Goal: Task Accomplishment & Management: Use online tool/utility

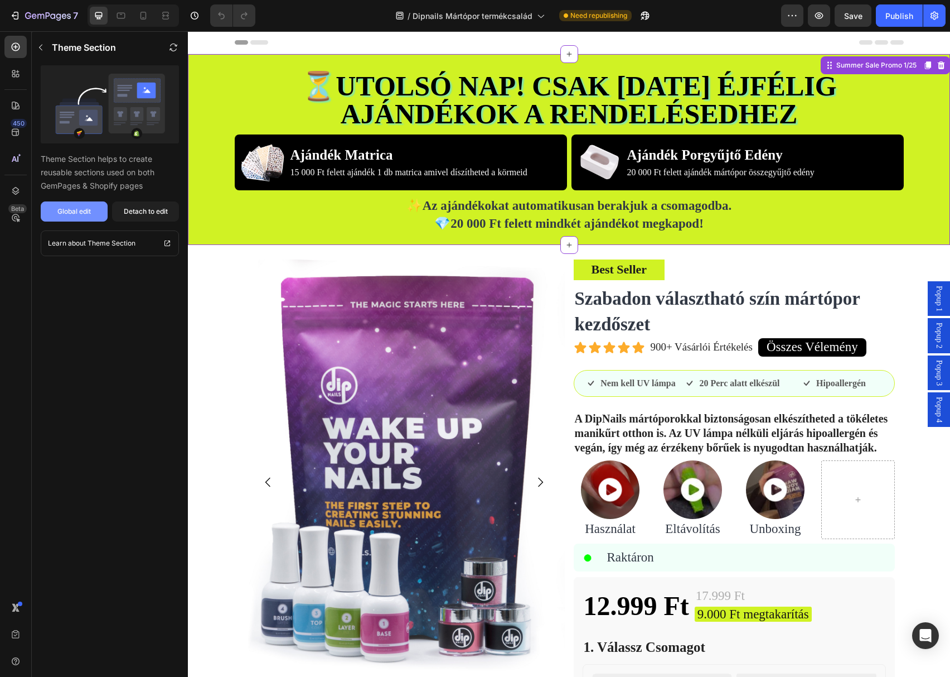
click at [79, 212] on div "Global edit" at bounding box center [73, 211] width 33 height 10
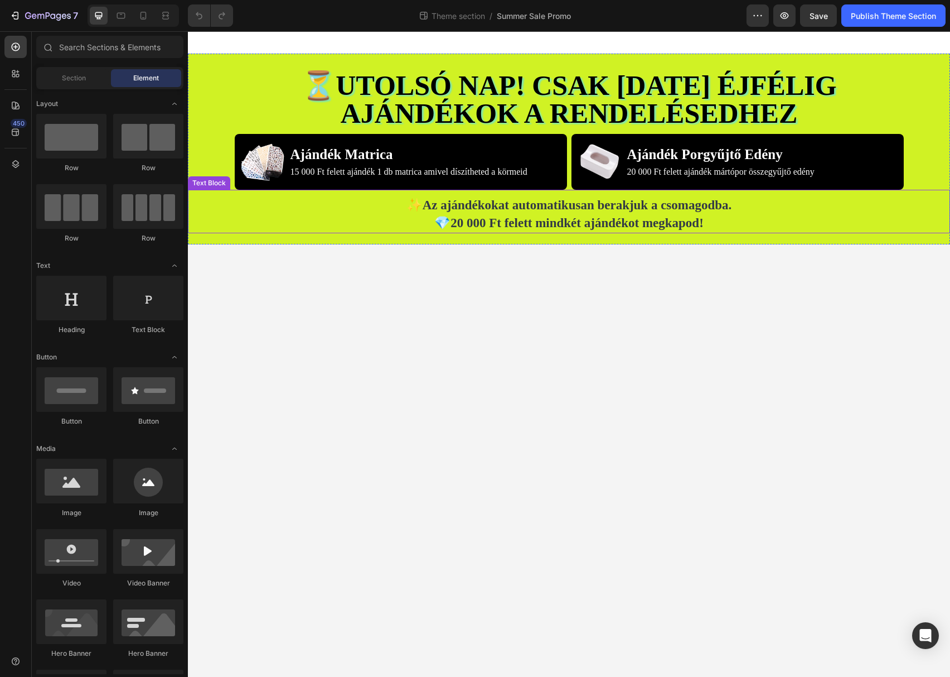
click at [264, 214] on p "💎 20 000 Ft felett mindkét ajándékot megkapod!" at bounding box center [569, 223] width 760 height 18
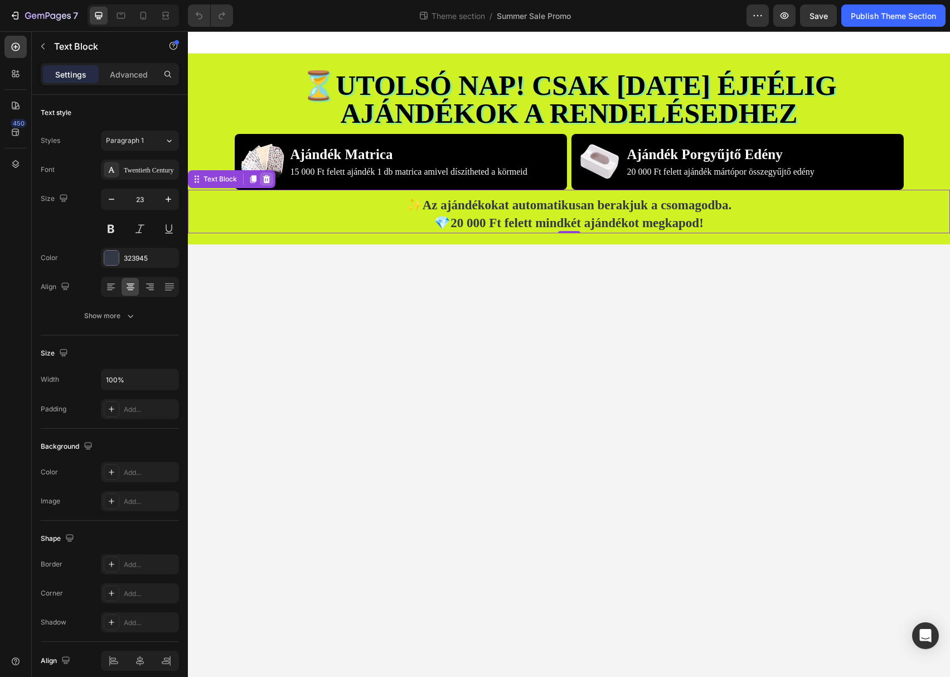
click at [266, 178] on icon at bounding box center [266, 179] width 9 height 9
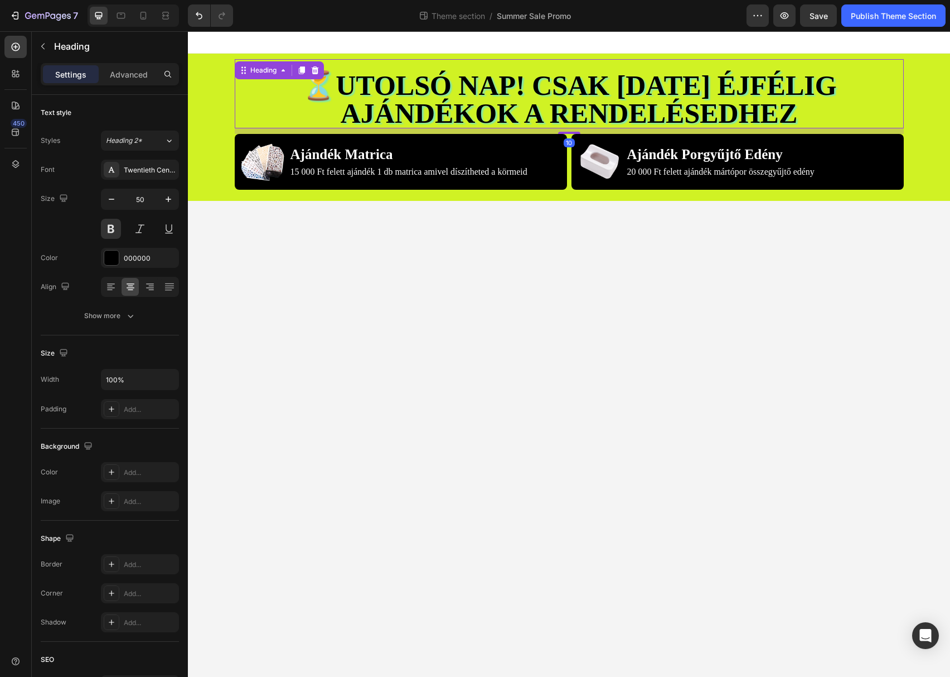
click at [340, 96] on strong "Utolsó nap! Csak [DATE] éjfélig ajándékok a rendelésedhez" at bounding box center [586, 99] width 501 height 59
click at [317, 70] on icon at bounding box center [314, 70] width 7 height 8
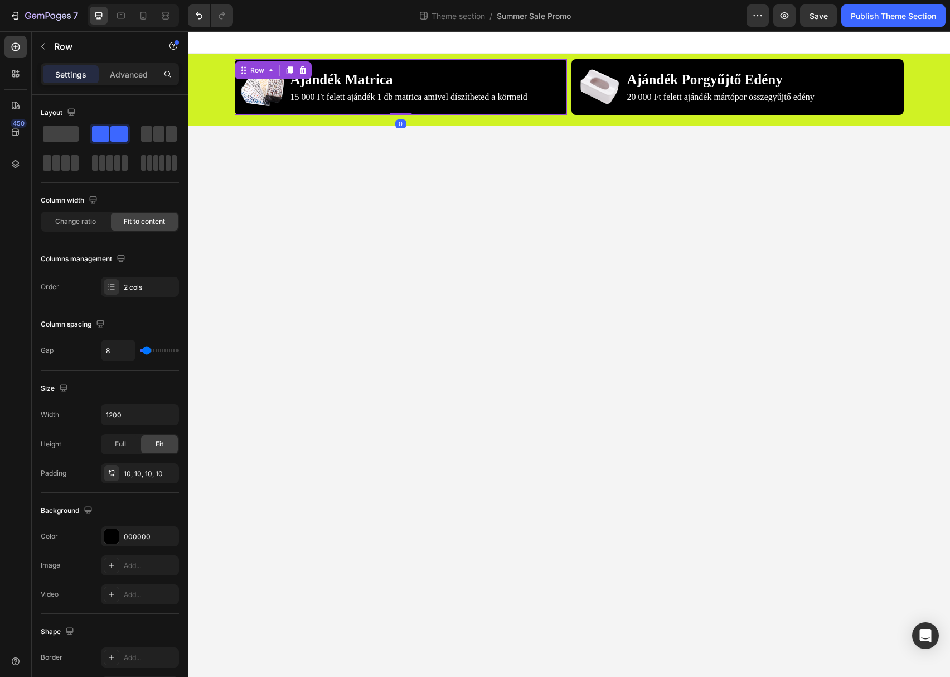
click at [358, 62] on div "Image Ajándék Matrica Text Block 15 000 Ft felett ajándék 1 db matrica amivel d…" at bounding box center [401, 87] width 332 height 56
click at [269, 72] on icon at bounding box center [271, 70] width 9 height 9
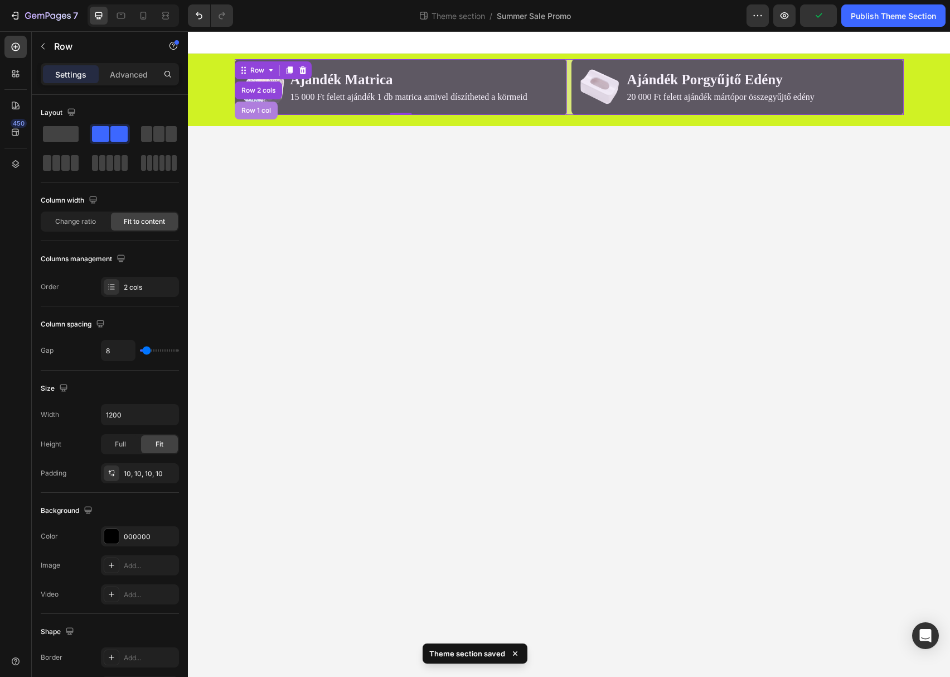
click at [260, 108] on div "Row 1 col" at bounding box center [256, 110] width 34 height 7
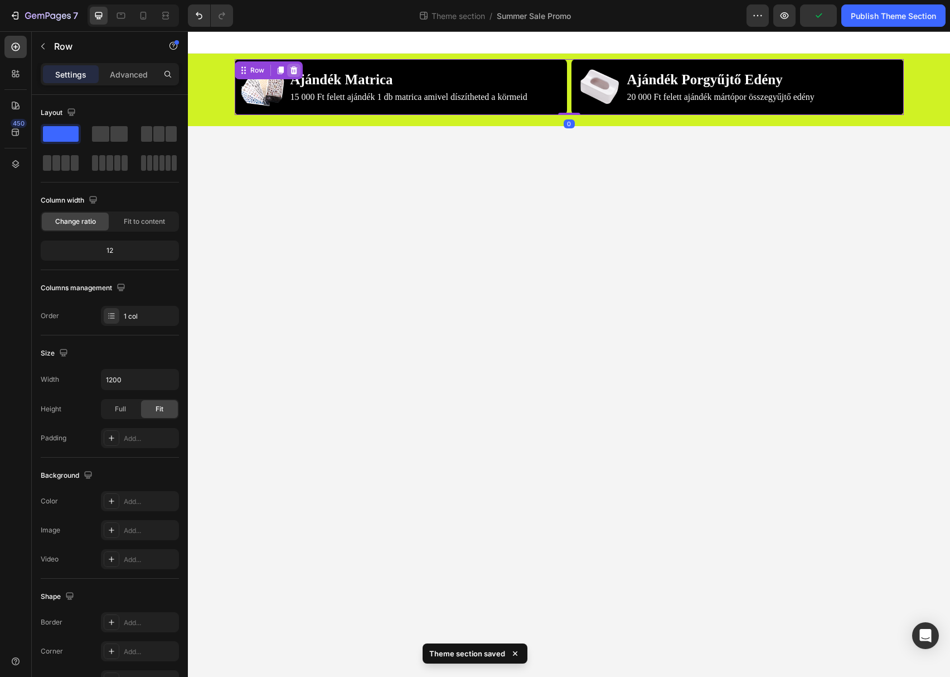
click at [293, 70] on icon at bounding box center [293, 70] width 7 height 8
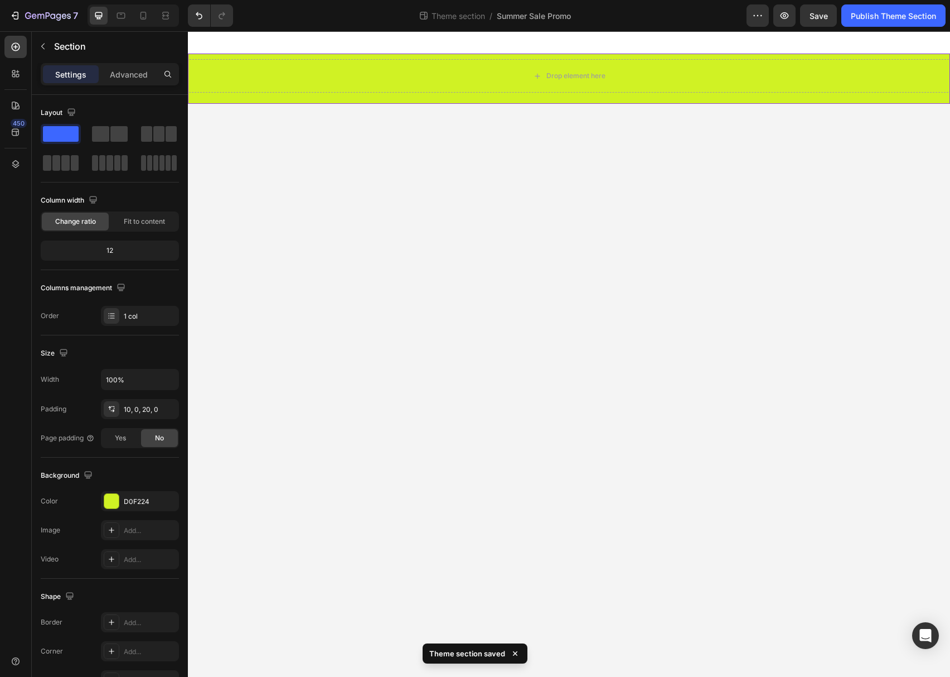
click at [261, 100] on div "Drop element here" at bounding box center [569, 79] width 763 height 50
click at [788, 14] on icon "button" at bounding box center [785, 15] width 8 height 7
click at [42, 48] on icon "button" at bounding box center [42, 46] width 9 height 9
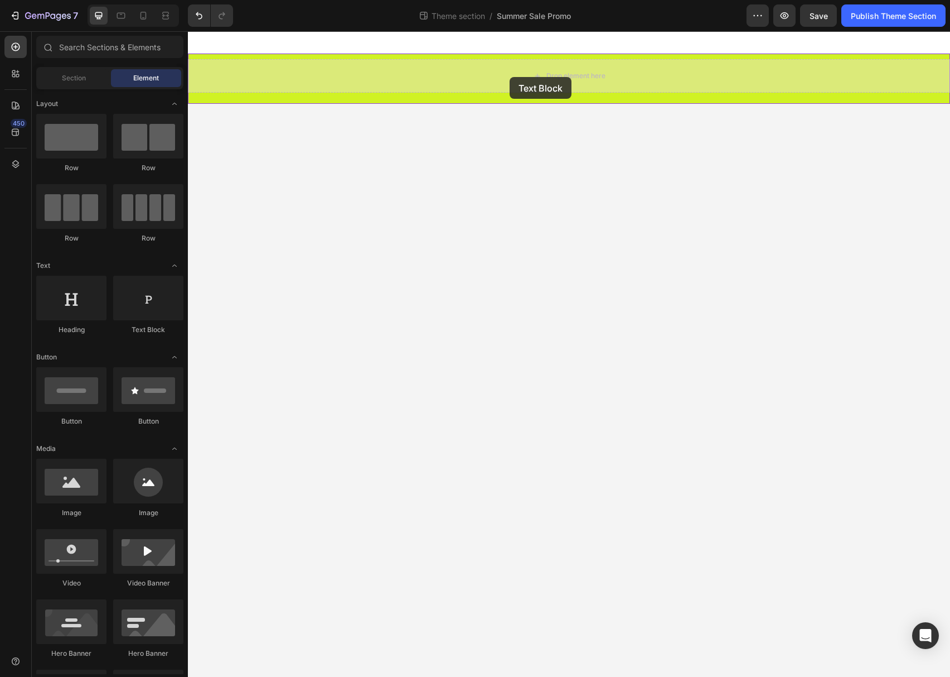
drag, startPoint x: 336, startPoint y: 331, endPoint x: 510, endPoint y: 77, distance: 307.7
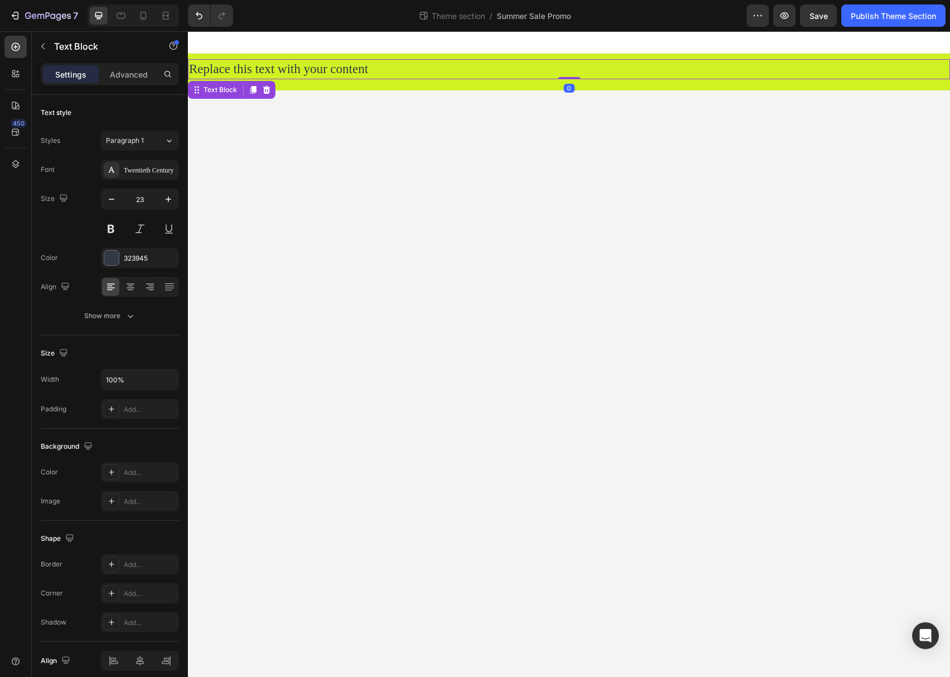
click at [330, 69] on div "Replace this text with your content" at bounding box center [569, 69] width 763 height 20
click at [330, 69] on p "Replace this text with your content" at bounding box center [569, 69] width 760 height 18
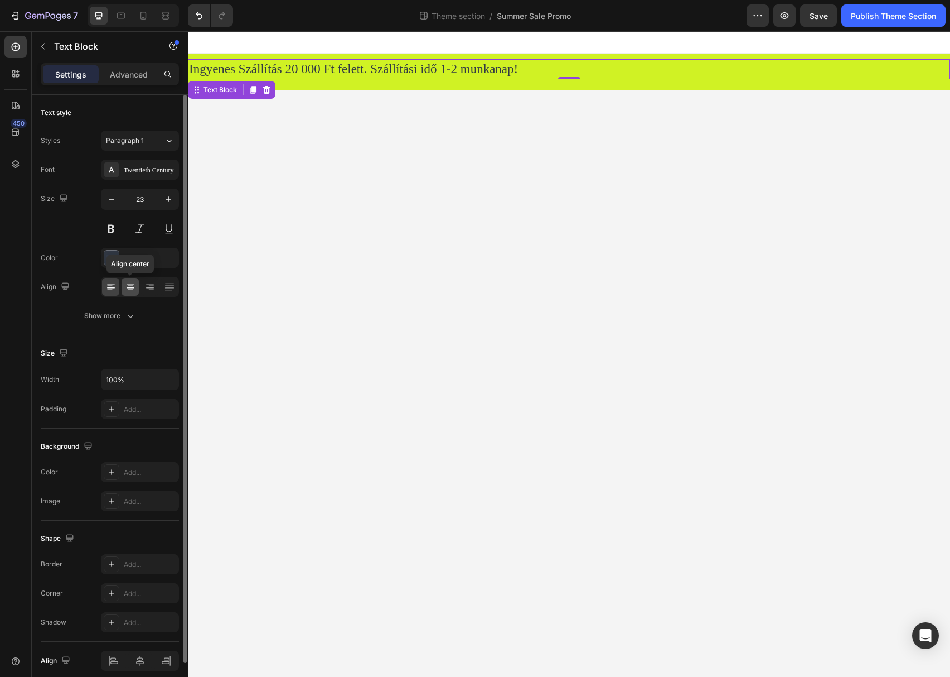
click at [130, 287] on icon at bounding box center [130, 286] width 11 height 11
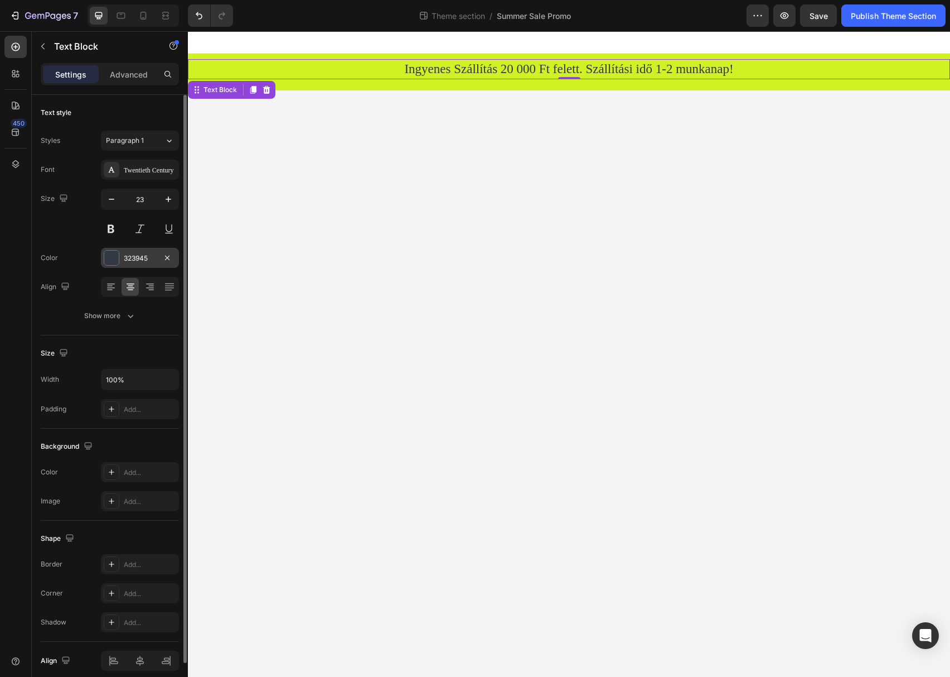
click at [113, 259] on div at bounding box center [111, 257] width 15 height 15
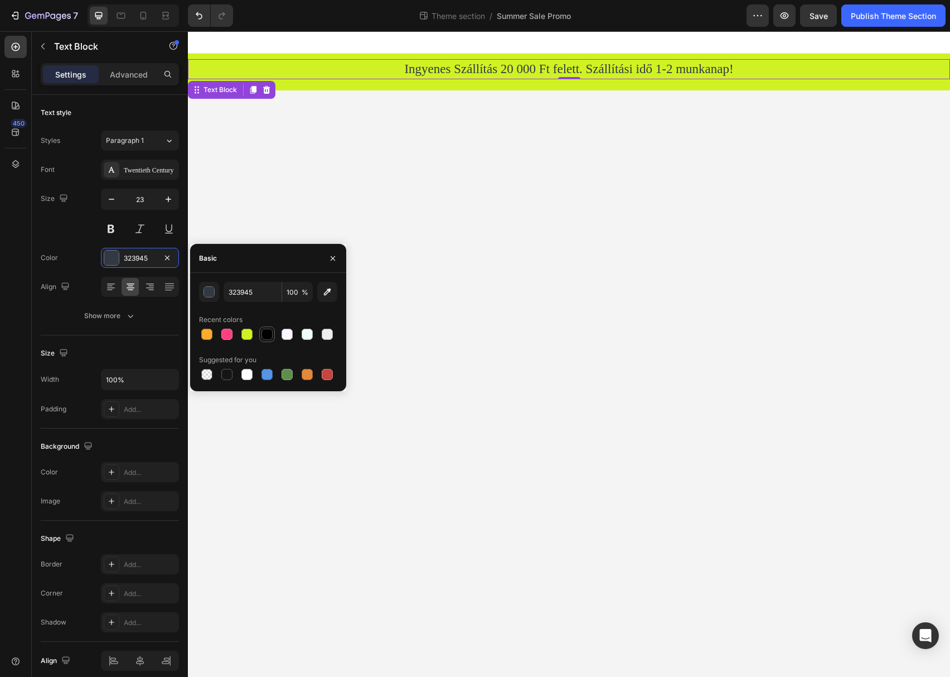
click at [262, 337] on div at bounding box center [267, 334] width 11 height 11
type input "000000"
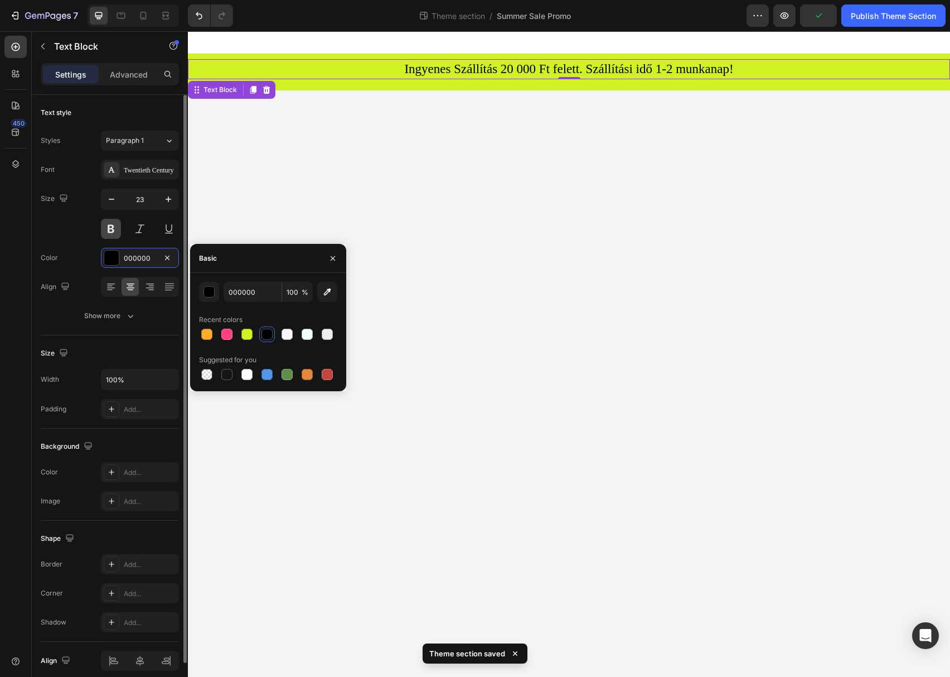
click at [117, 229] on button at bounding box center [111, 229] width 20 height 20
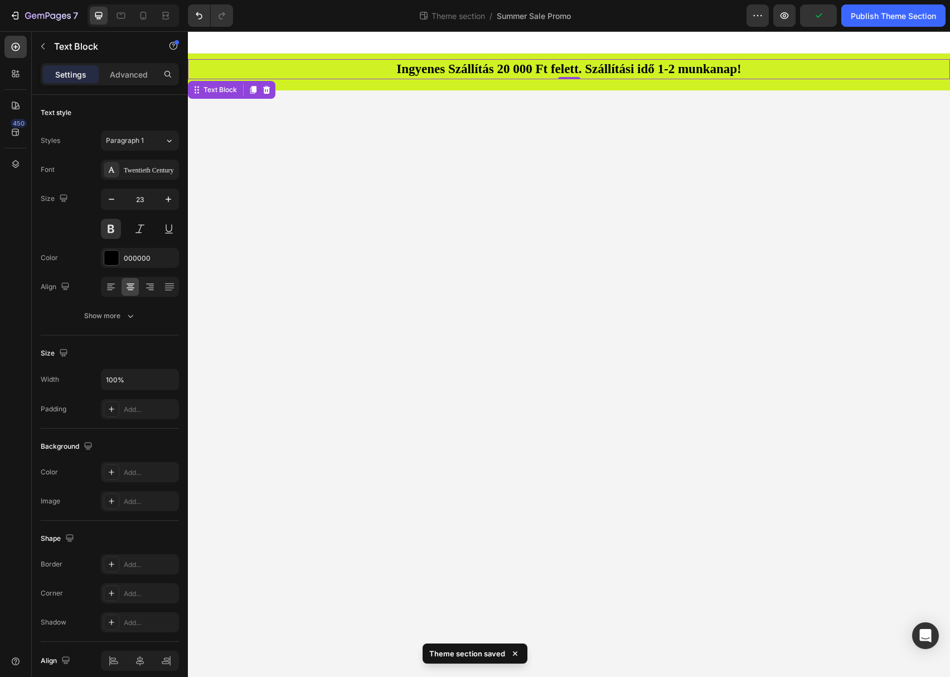
click at [748, 102] on body "Ingyenes Szállítás 20 000 Ft felett. Szállítási idő 1-2 munkanap! Text Block 0 …" at bounding box center [569, 353] width 763 height 645
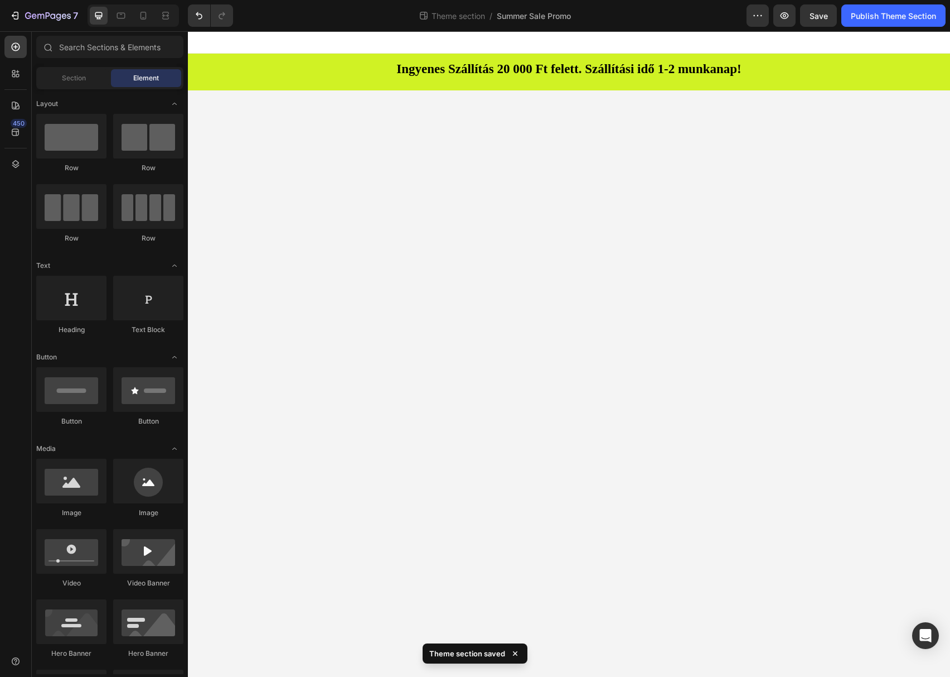
drag, startPoint x: 1061, startPoint y: 47, endPoint x: 547, endPoint y: 117, distance: 519.5
click at [884, 18] on div "Publish Theme Section" at bounding box center [893, 16] width 85 height 12
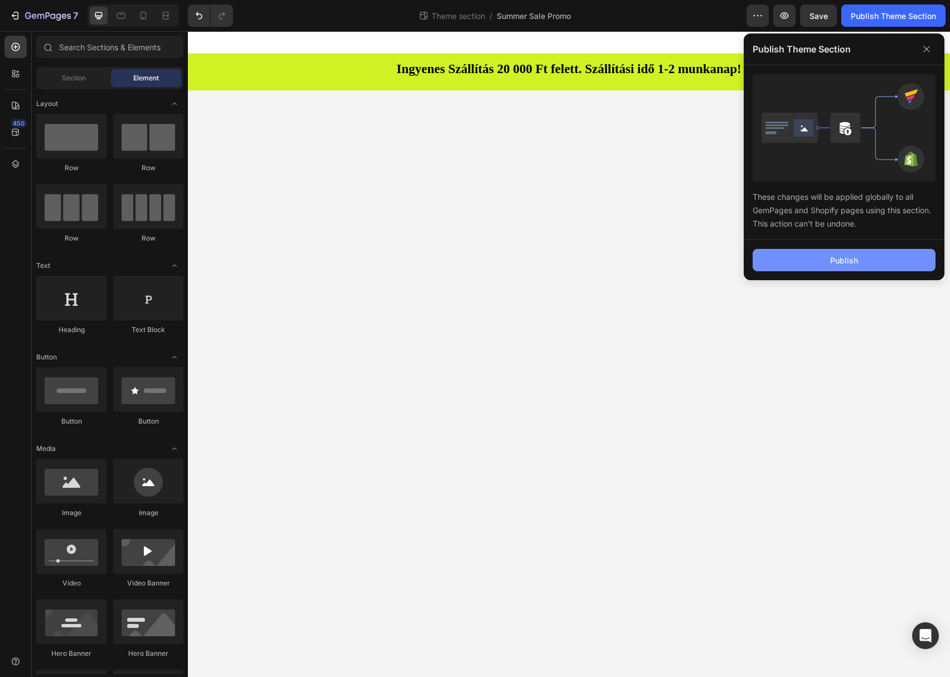
click at [853, 255] on div "Publish" at bounding box center [845, 260] width 28 height 12
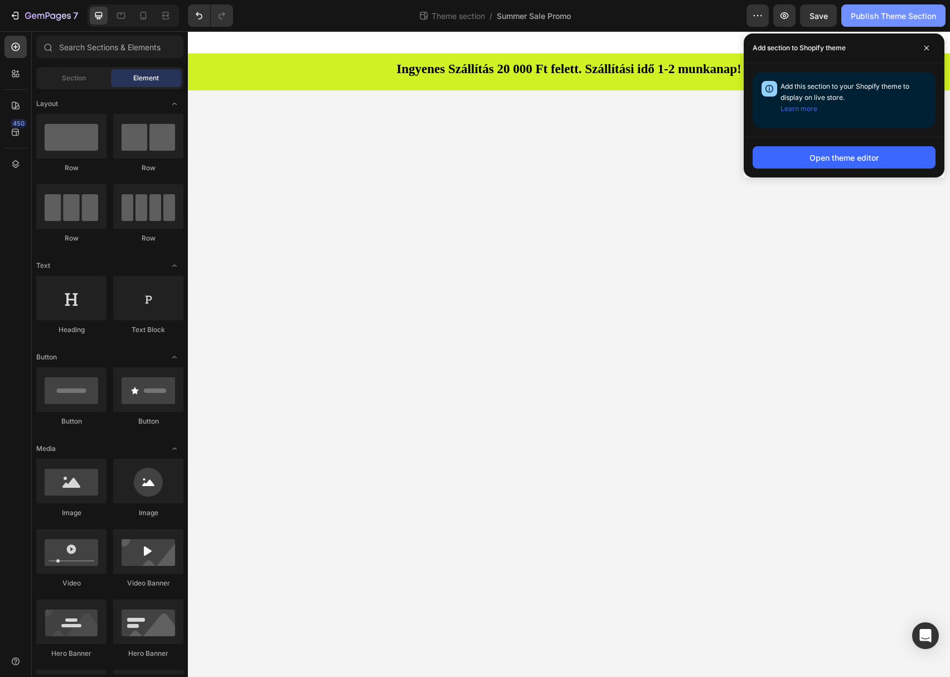
click at [889, 16] on div "Publish Theme Section" at bounding box center [893, 16] width 85 height 12
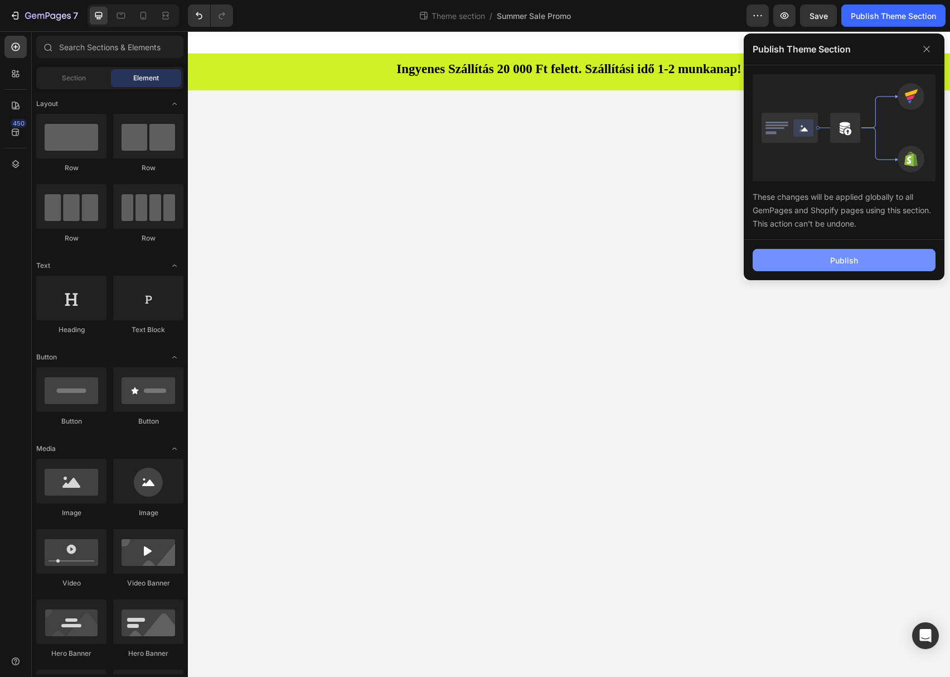
click at [889, 257] on button "Publish" at bounding box center [844, 260] width 183 height 22
